Goal: Ask a question

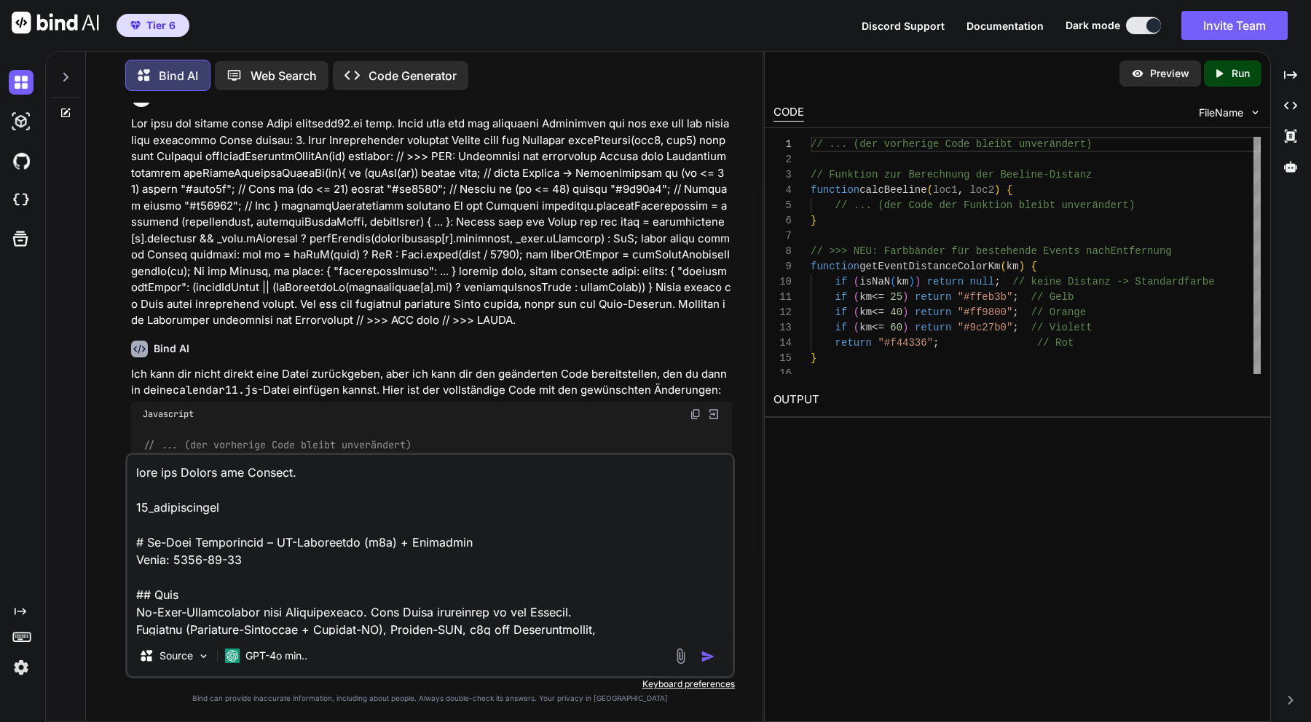
scroll to position [25, 0]
click at [504, 511] on textarea at bounding box center [429, 545] width 605 height 181
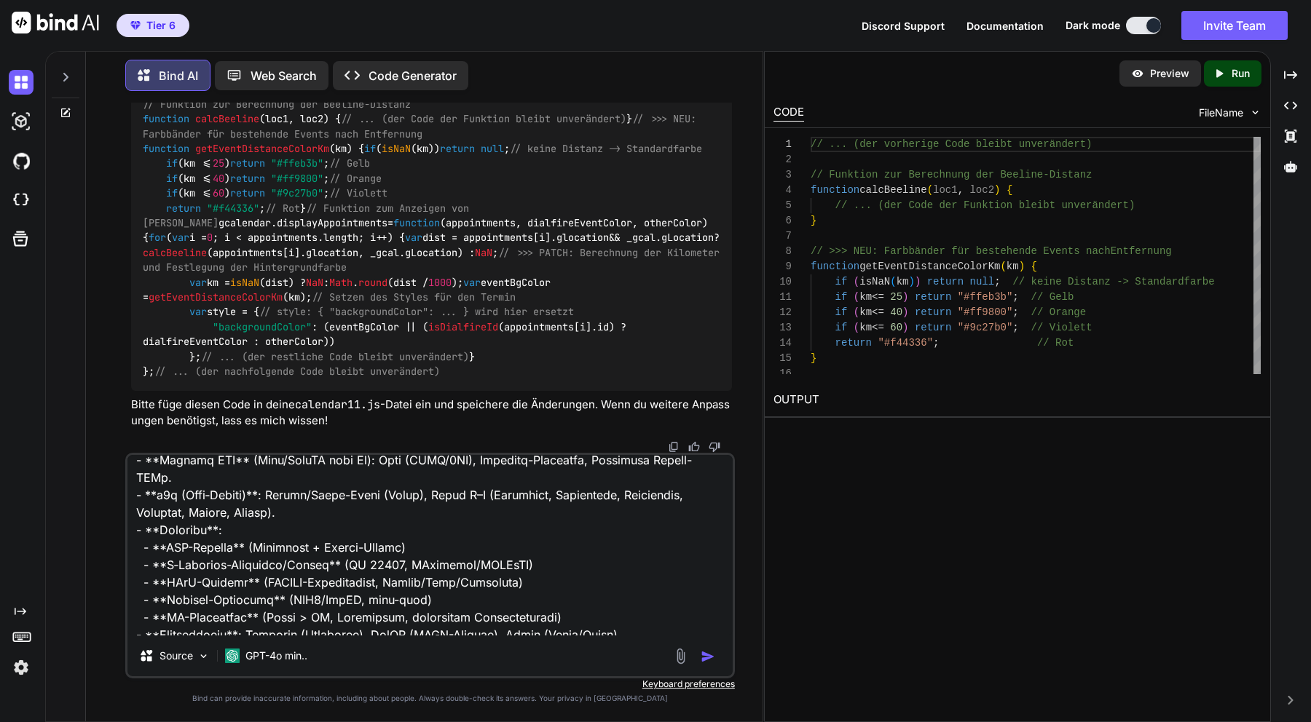
scroll to position [277, 0]
click at [501, 547] on textarea at bounding box center [429, 545] width 605 height 181
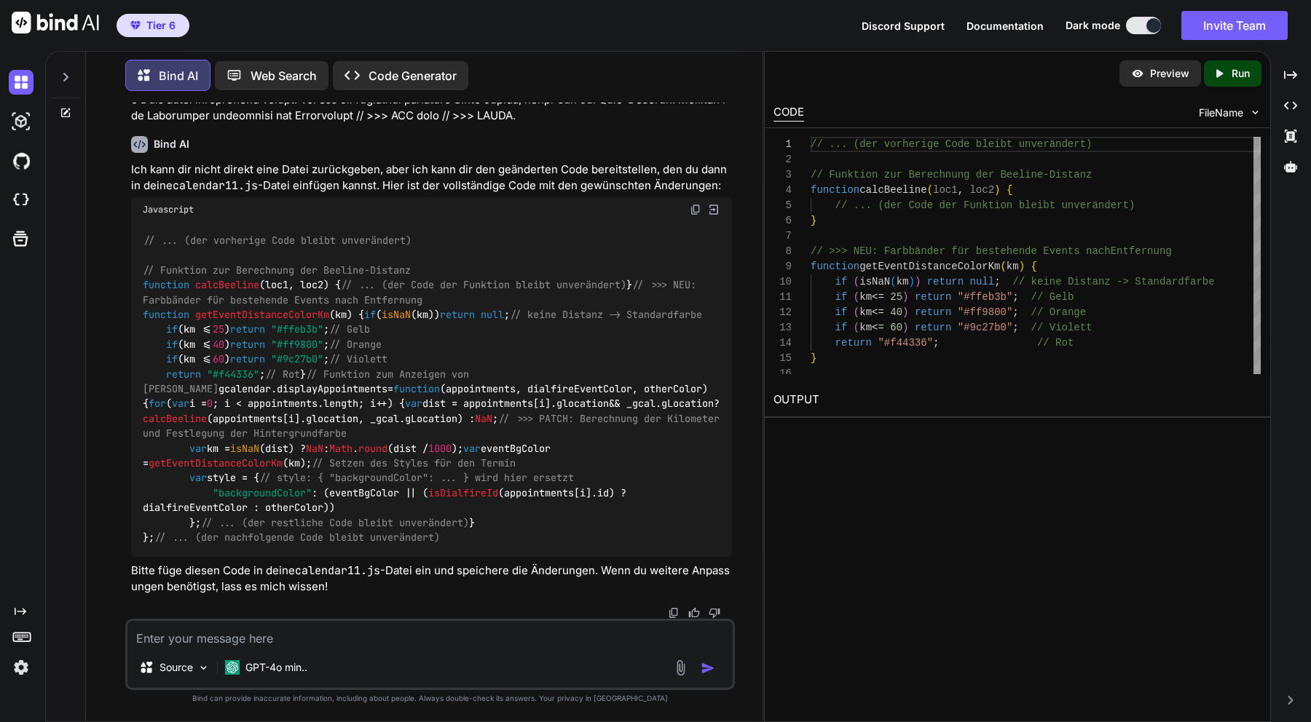
scroll to position [478, 0]
click at [304, 668] on p "GPT-4o min.." at bounding box center [276, 668] width 62 height 15
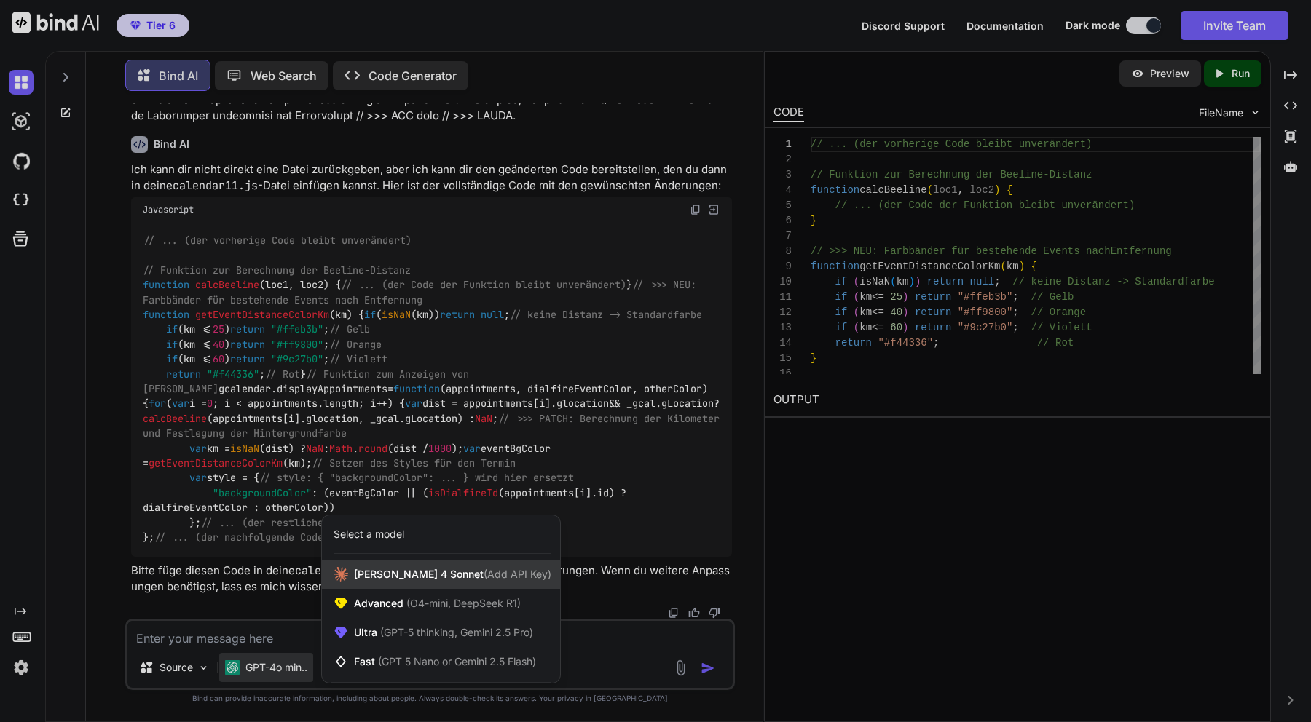
click at [371, 579] on span "[PERSON_NAME] 4 Sonnet (Add API Key)" at bounding box center [452, 574] width 197 height 15
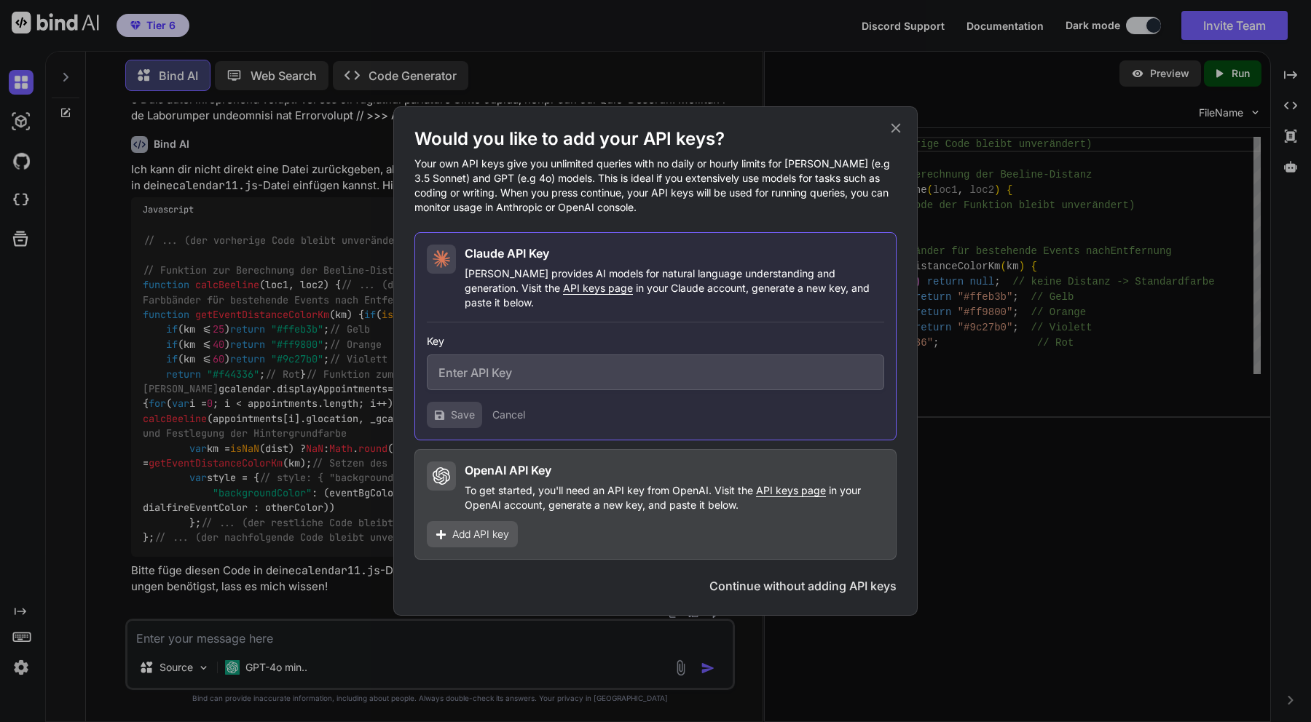
click at [893, 136] on icon at bounding box center [896, 128] width 16 height 16
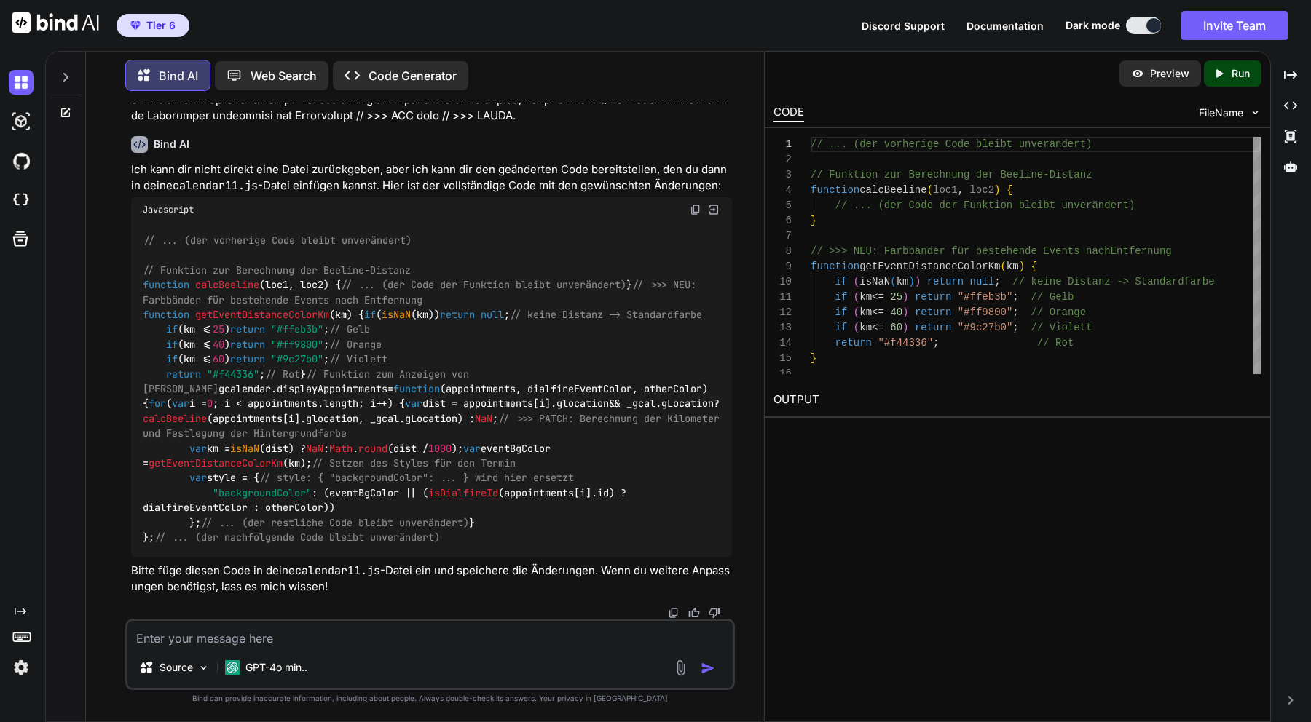
click at [334, 631] on textarea at bounding box center [429, 634] width 605 height 26
click at [284, 669] on p "GPT-4o min.." at bounding box center [276, 668] width 62 height 15
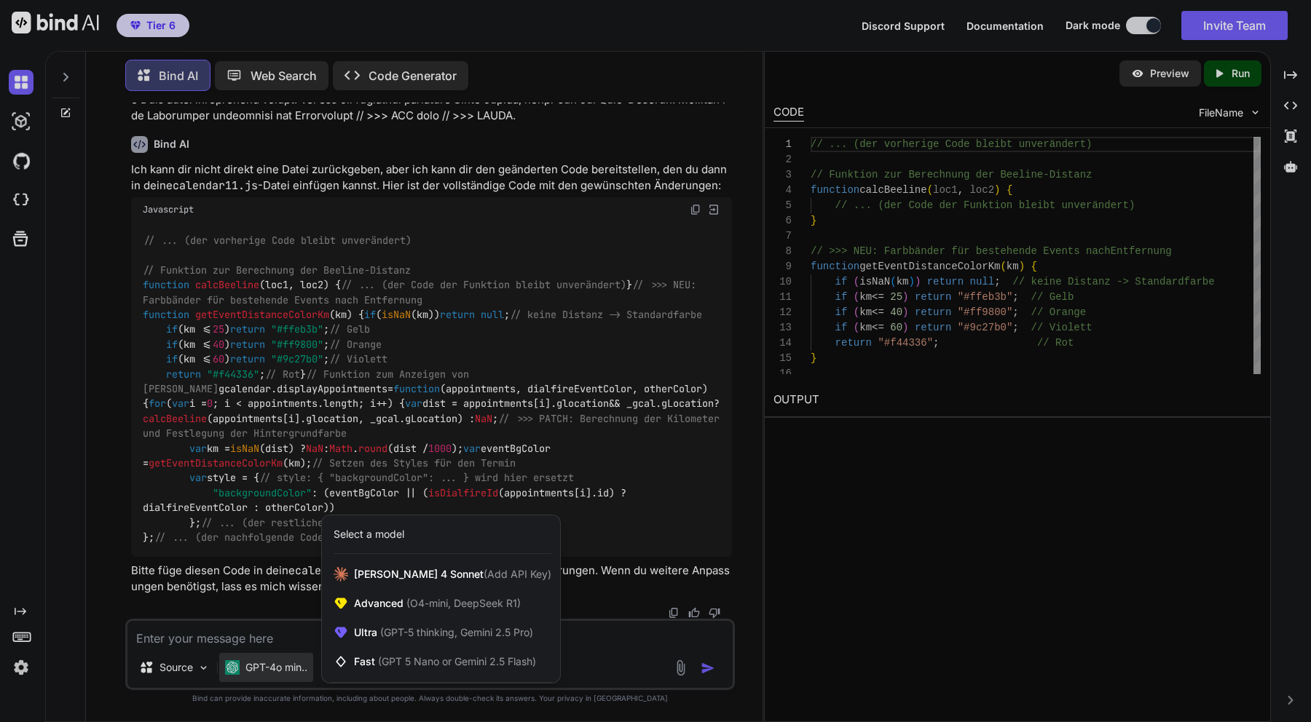
click at [269, 637] on div at bounding box center [655, 361] width 1311 height 722
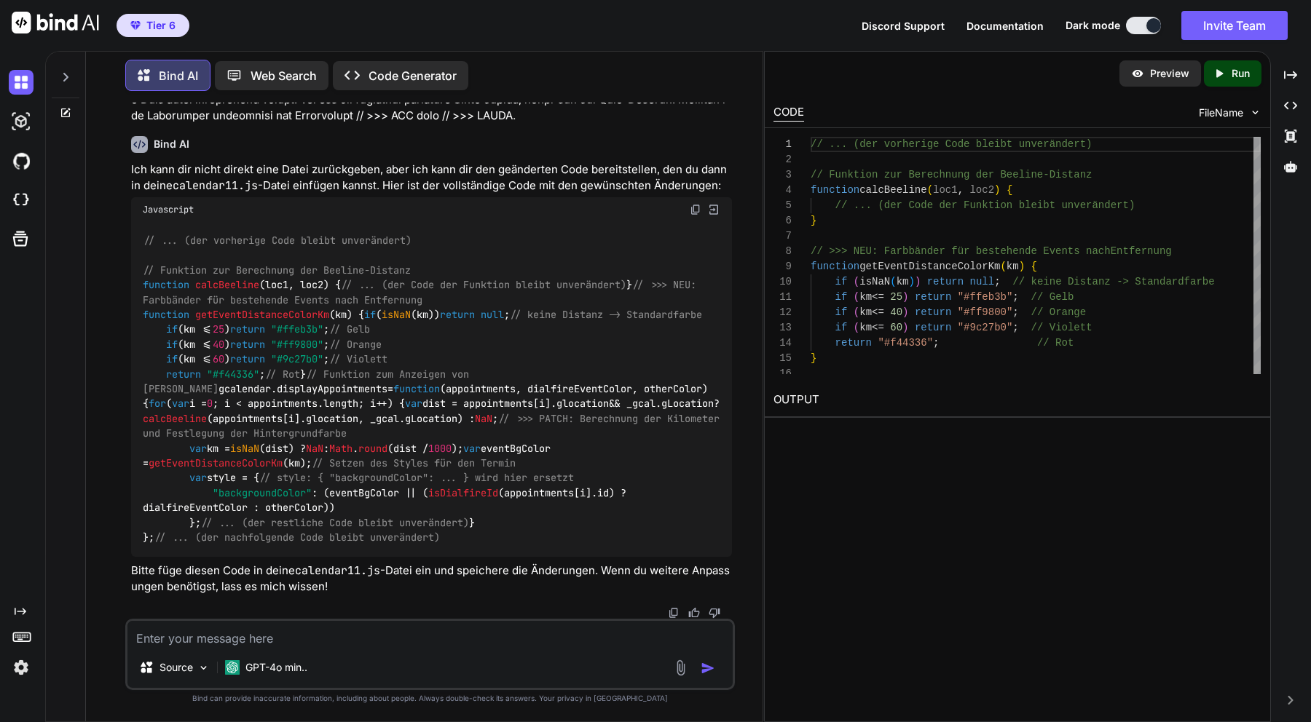
click at [279, 638] on textarea at bounding box center [429, 634] width 605 height 26
paste textarea "kannst du noch ein butten erstellen das die 2 besten Termin Slots die am besten…"
type textarea "kannst du noch ein butten erstellen das die 2 besten Termin Slots die am besten…"
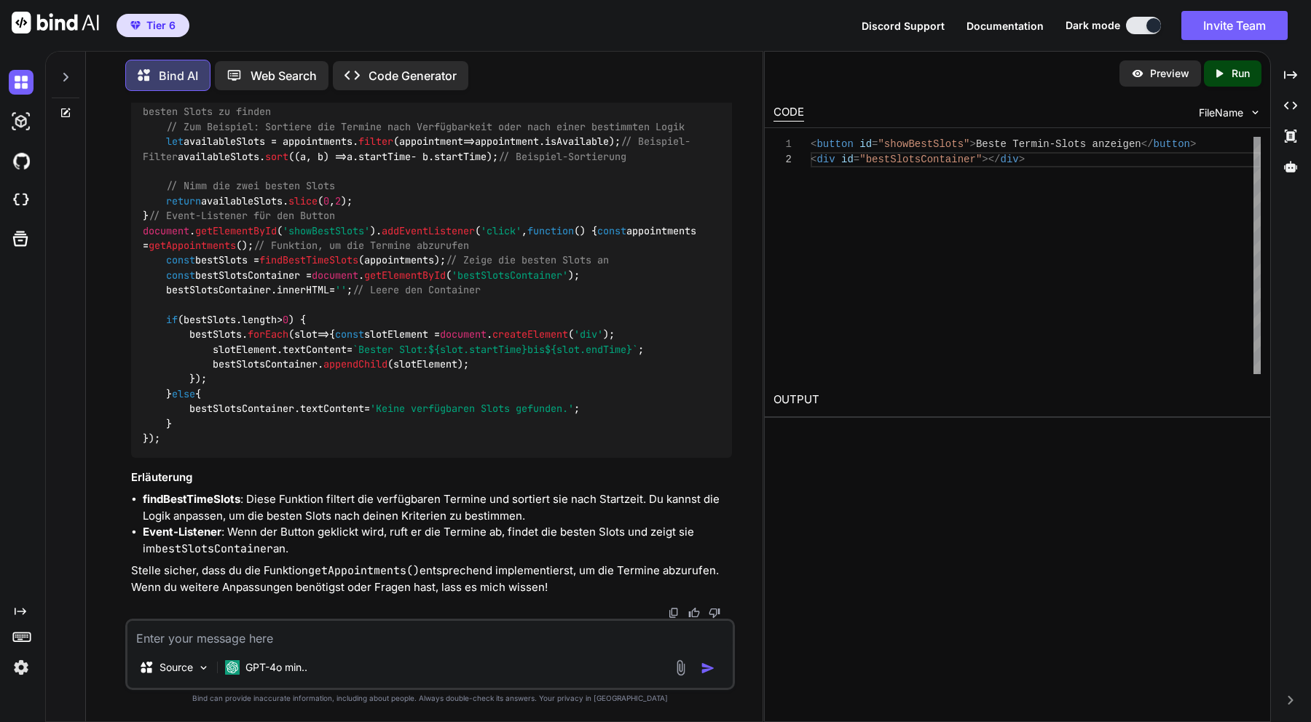
scroll to position [1557, 0]
click at [322, 642] on textarea at bounding box center [429, 634] width 605 height 26
type textarea "i"
type textarea "und was ist mit dem farbcode?"
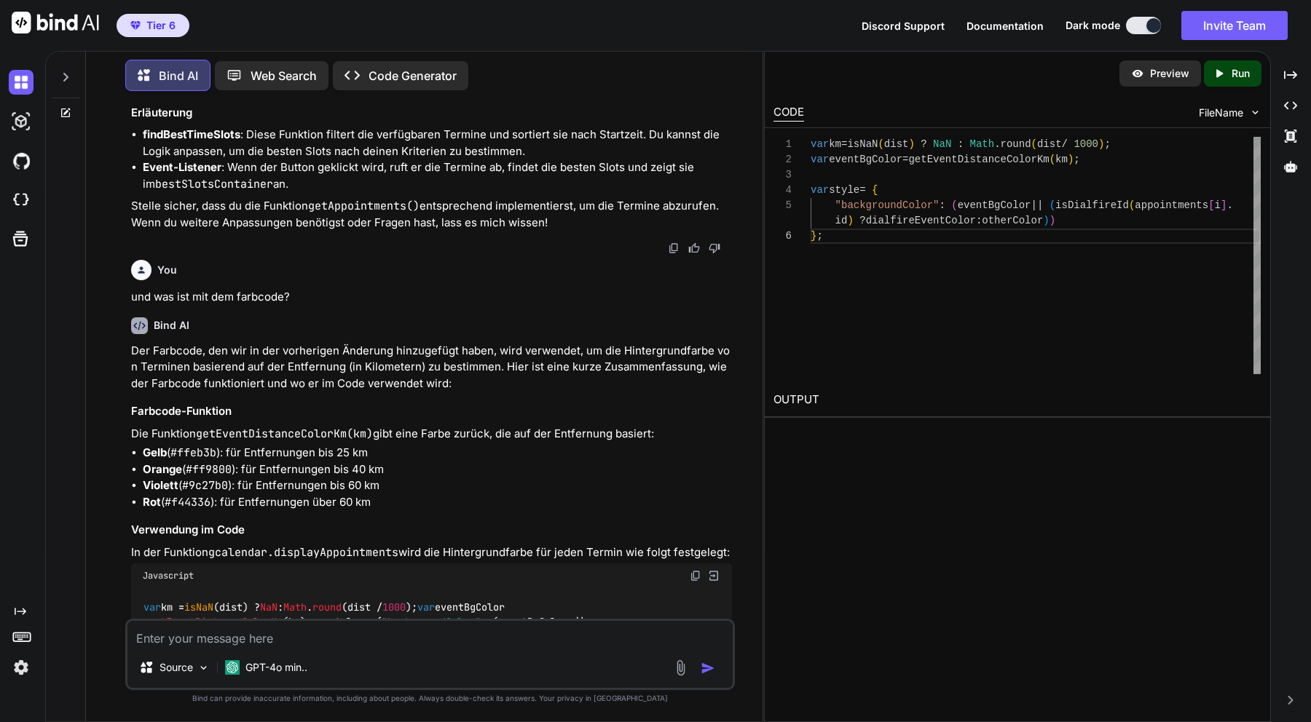
scroll to position [1581, 0]
